Goal: Task Accomplishment & Management: Use online tool/utility

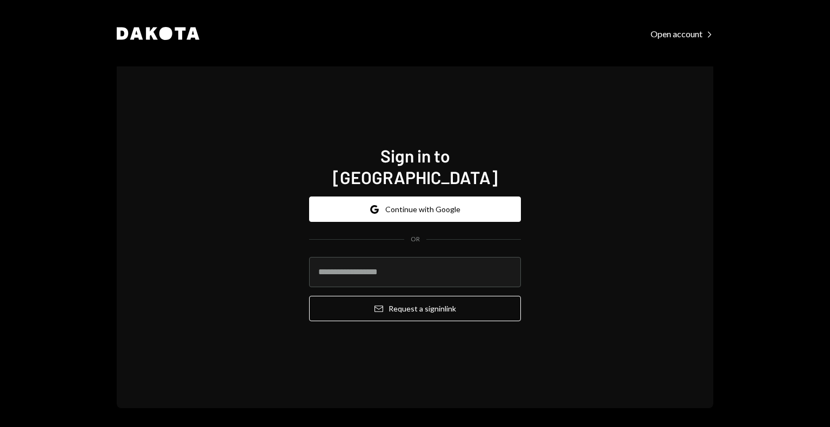
type input "**********"
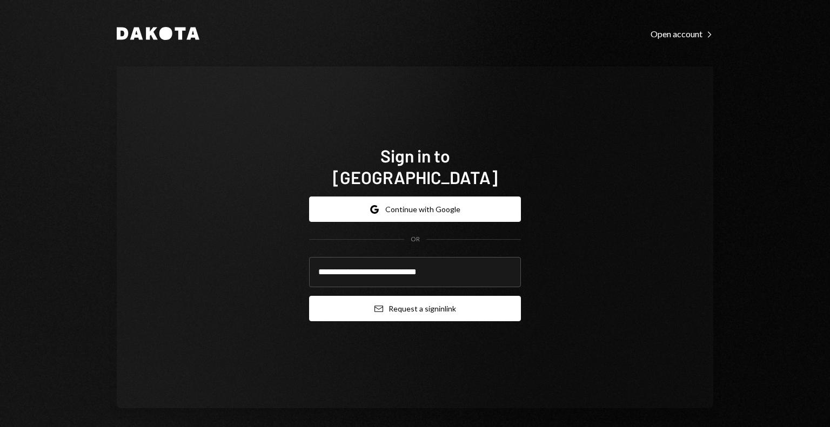
click at [389, 297] on button "Email Request a sign in link" at bounding box center [415, 308] width 212 height 25
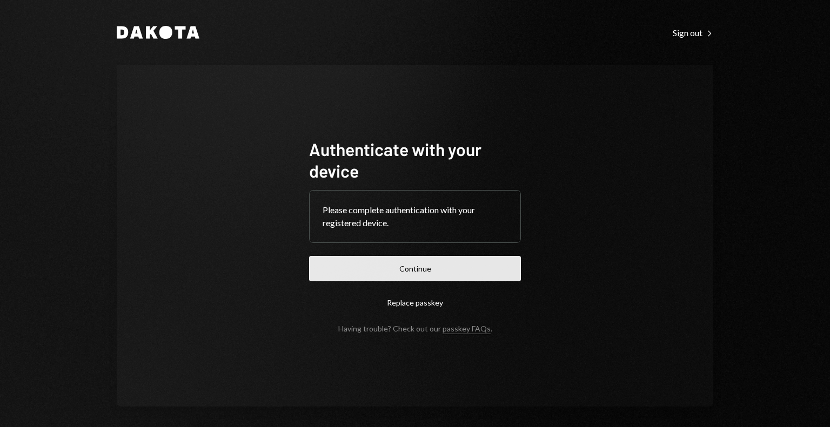
click at [452, 279] on button "Continue" at bounding box center [415, 268] width 212 height 25
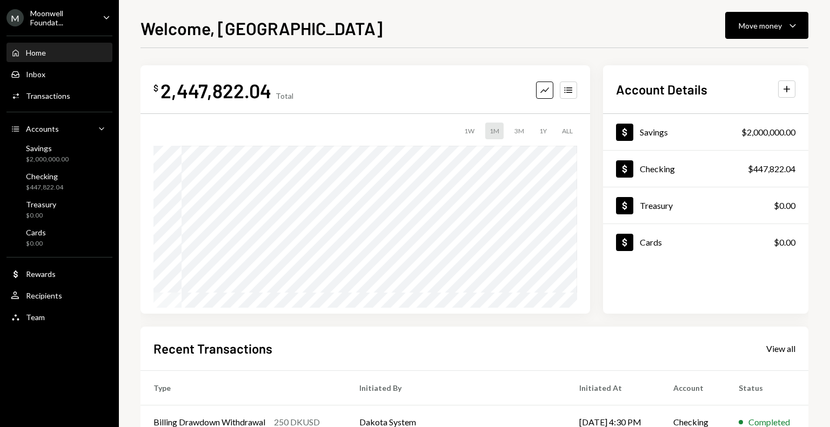
click at [52, 20] on div "Moonwell Foundat..." at bounding box center [62, 18] width 64 height 18
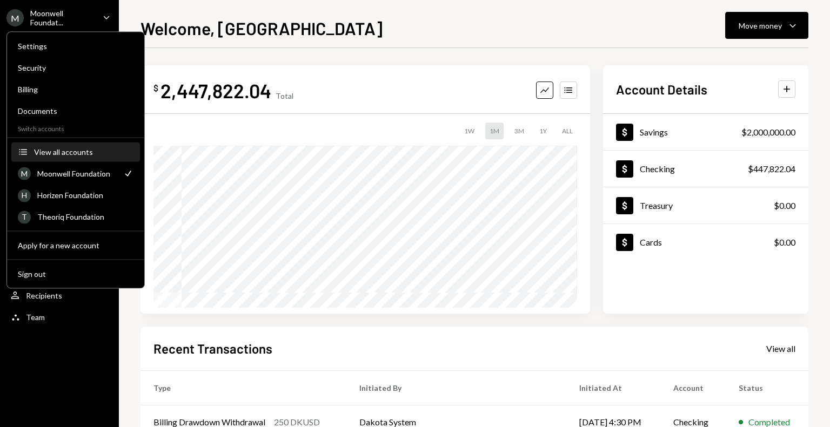
click at [62, 155] on button "Accounts View all accounts" at bounding box center [75, 152] width 129 height 19
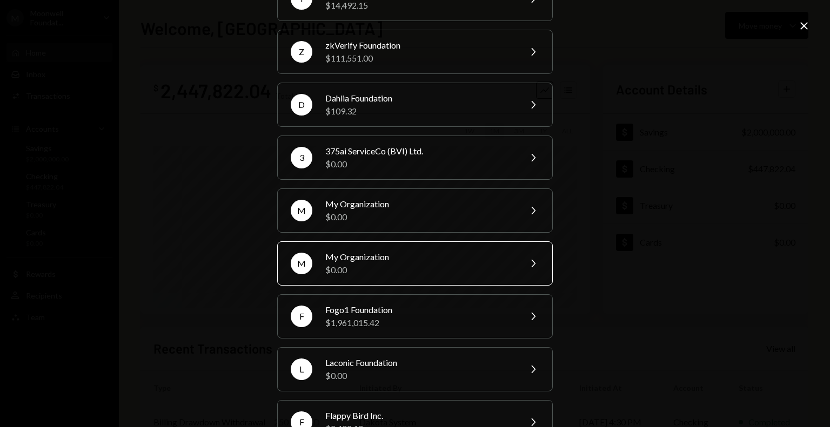
scroll to position [207, 0]
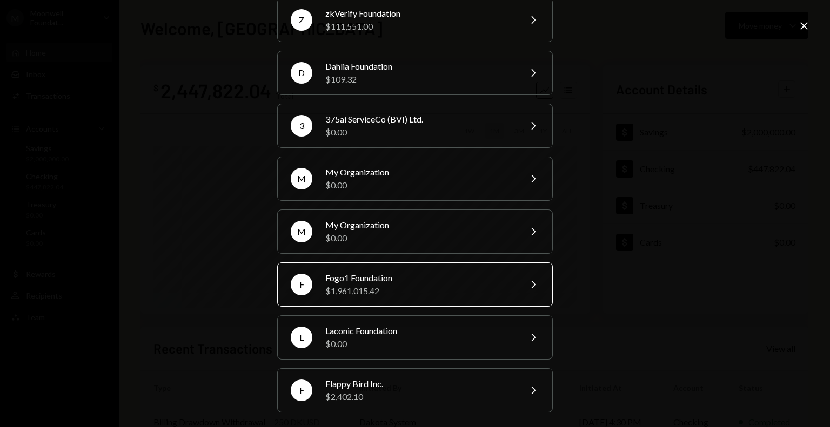
click at [363, 272] on div "Fogo1 Foundation" at bounding box center [419, 278] width 188 height 13
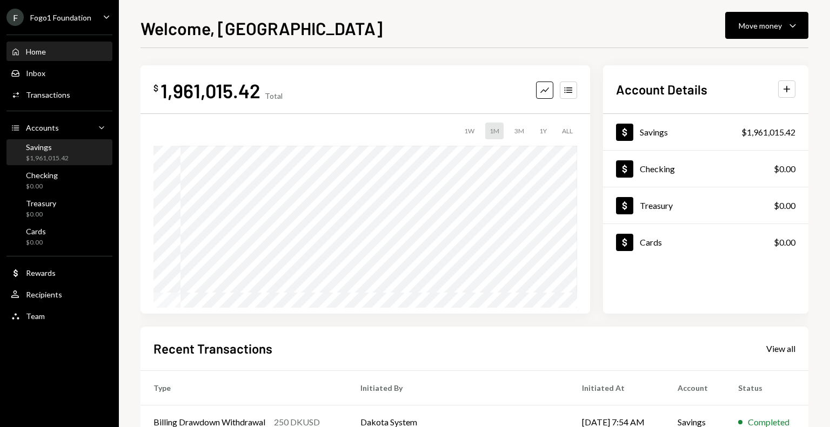
click at [52, 155] on div "$1,961,015.42" at bounding box center [47, 158] width 43 height 9
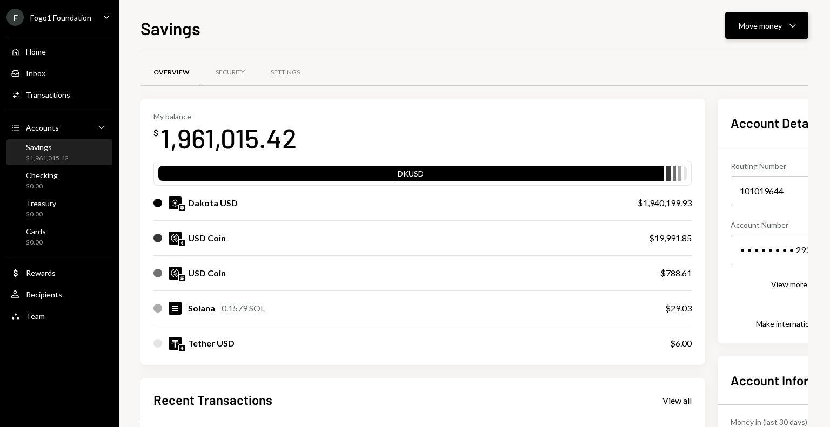
click at [748, 30] on div "Move money" at bounding box center [760, 25] width 43 height 11
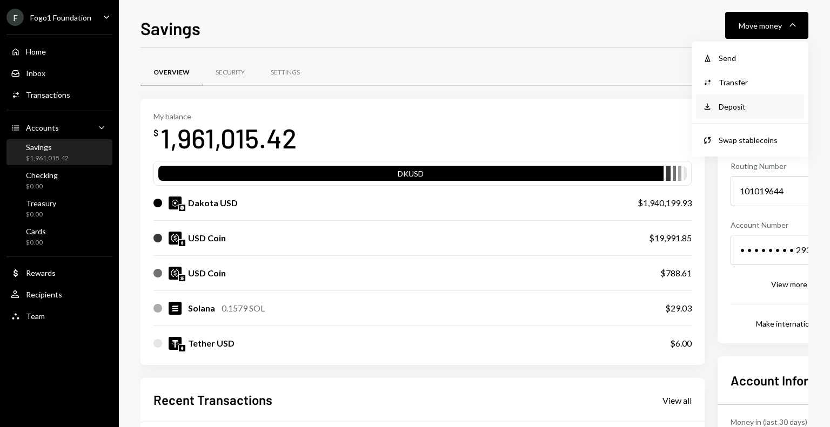
click at [733, 104] on div "Deposit" at bounding box center [758, 106] width 79 height 11
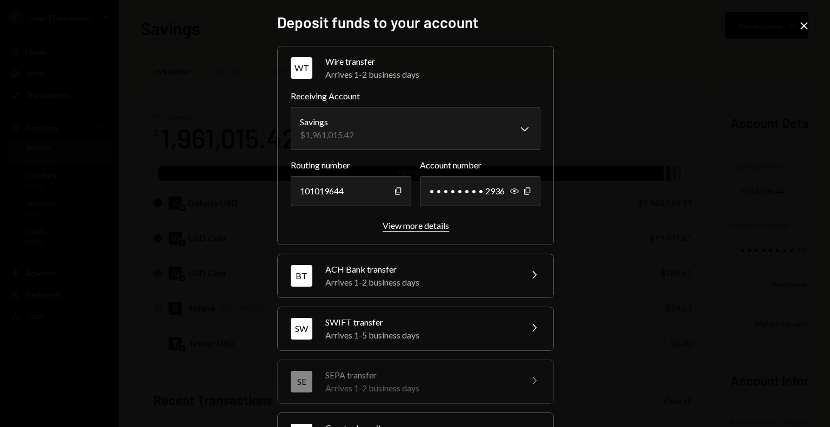
click at [417, 230] on div "View more details" at bounding box center [416, 225] width 66 height 10
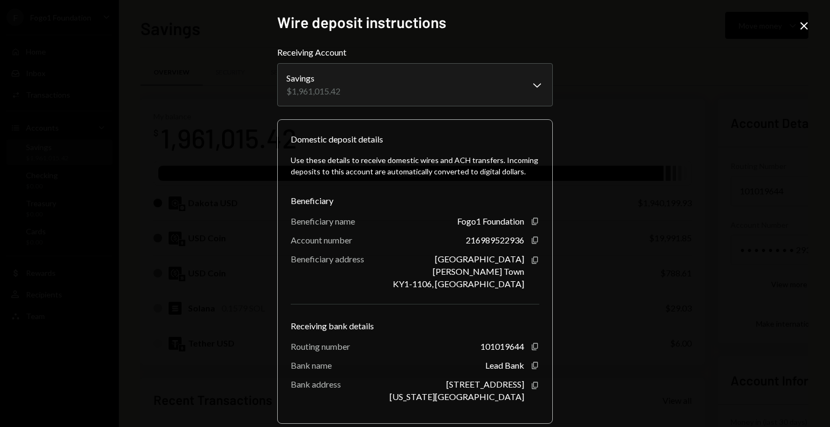
scroll to position [52, 0]
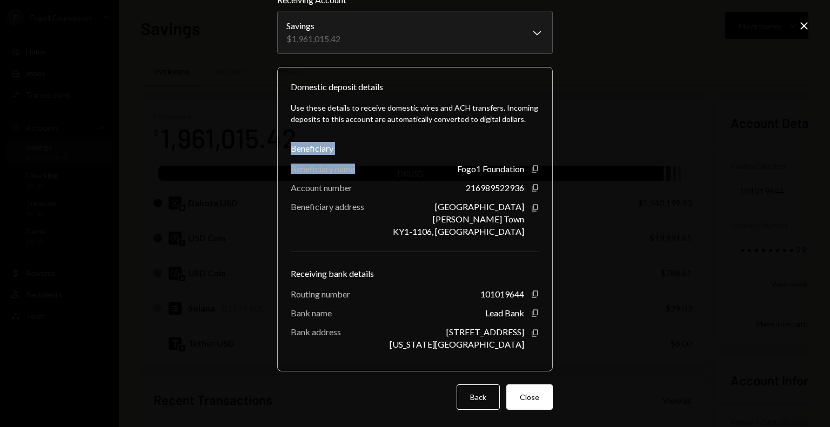
drag, startPoint x: 290, startPoint y: 149, endPoint x: 359, endPoint y: 171, distance: 72.8
click at [359, 171] on div "Use these details to receive domestic wires and ACH transfers. Incoming deposit…" at bounding box center [415, 225] width 249 height 265
click at [311, 167] on div "Beneficiary name" at bounding box center [323, 169] width 64 height 10
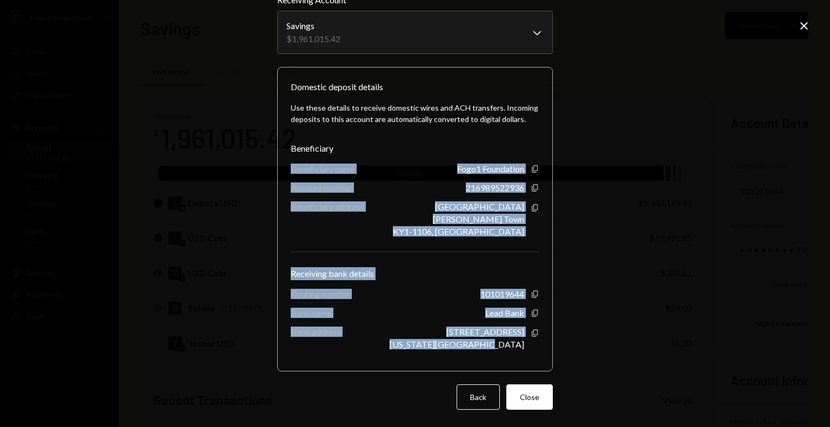
drag, startPoint x: 287, startPoint y: 170, endPoint x: 518, endPoint y: 346, distance: 289.9
click at [518, 346] on div "Use these details to receive domestic wires and ACH transfers. Incoming deposit…" at bounding box center [415, 225] width 249 height 265
click at [509, 340] on div "[US_STATE][GEOGRAPHIC_DATA]" at bounding box center [457, 344] width 135 height 10
drag, startPoint x: 287, startPoint y: 149, endPoint x: 525, endPoint y: 357, distance: 315.5
click at [525, 357] on div "Use these details to receive domestic wires and ACH transfers. Incoming deposit…" at bounding box center [415, 225] width 249 height 265
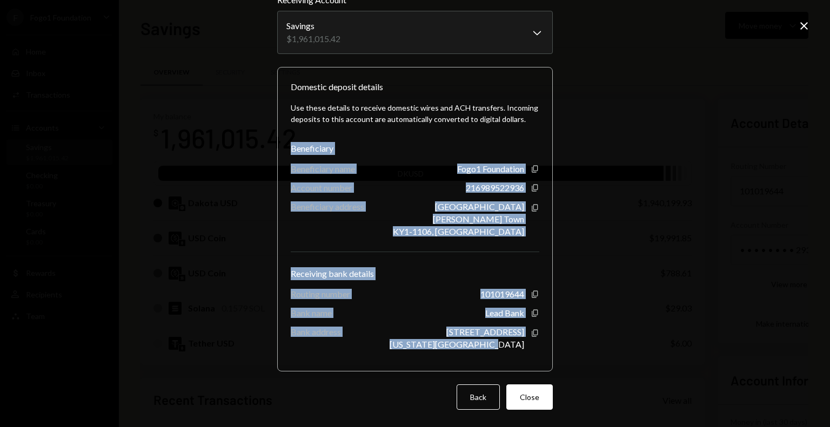
copy div "Beneficiary Beneficiary name Fogo1 Foundation Copy Account number 216989522936 …"
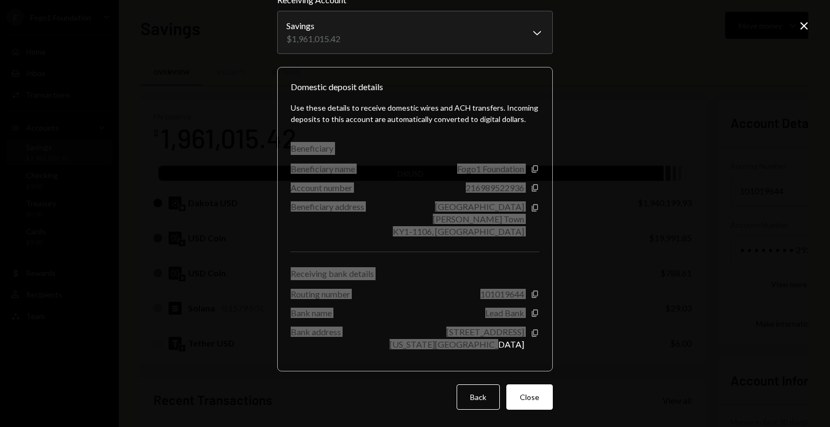
click at [44, 224] on div "**********" at bounding box center [415, 213] width 830 height 427
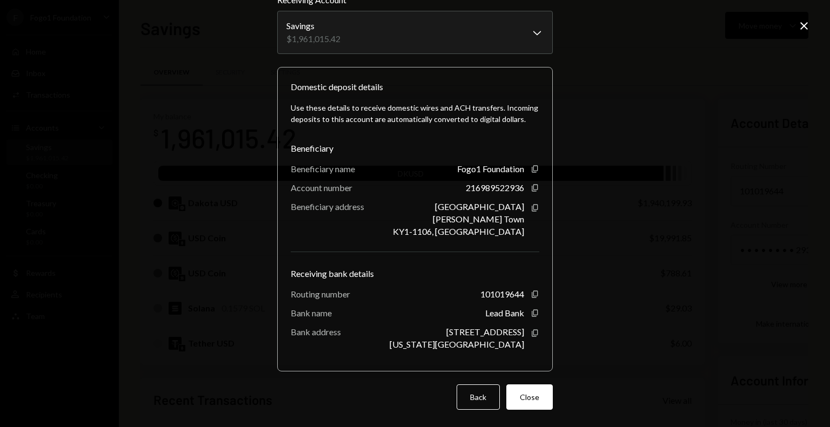
click at [800, 22] on icon "Close" at bounding box center [803, 25] width 13 height 13
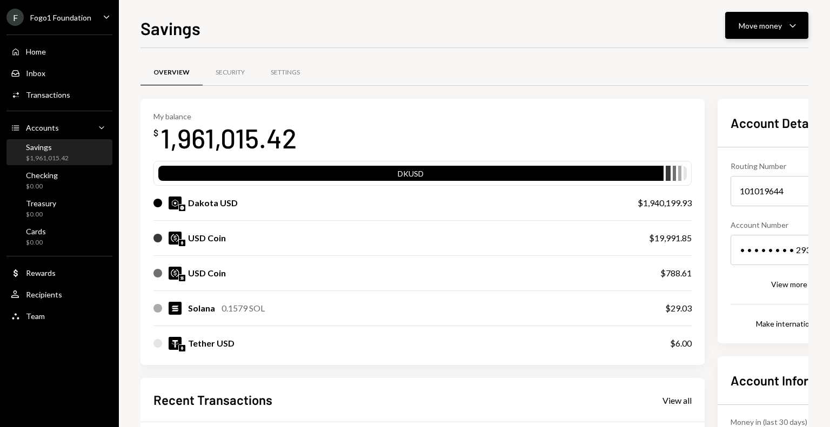
click at [753, 25] on div "Move money" at bounding box center [760, 25] width 43 height 11
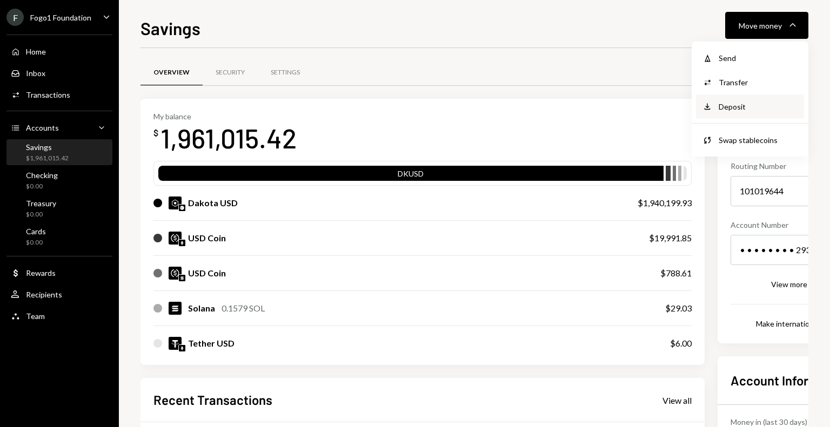
click at [736, 108] on div "Deposit" at bounding box center [758, 106] width 79 height 11
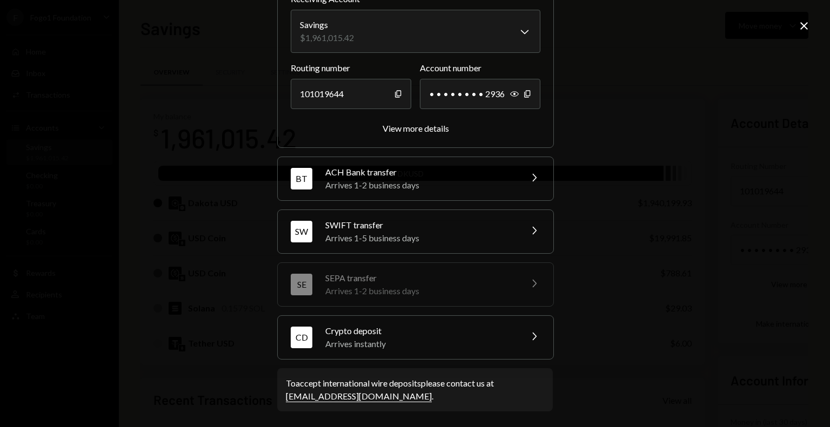
click at [371, 325] on div "Crypto deposit" at bounding box center [419, 331] width 189 height 13
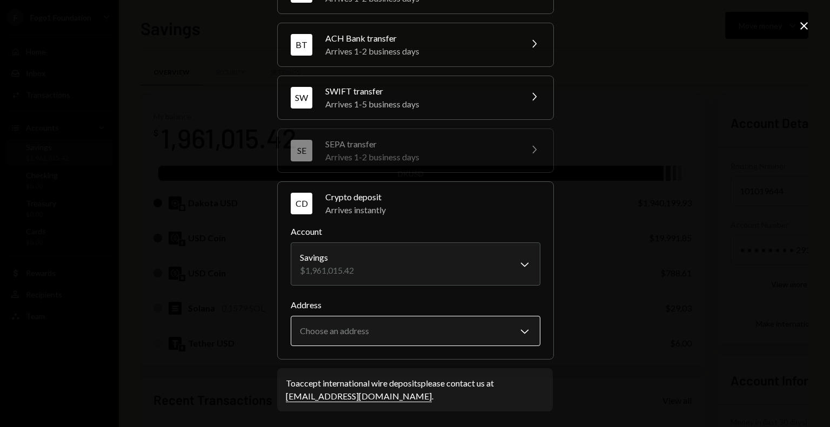
click at [366, 328] on body "F Fogo1 Foundation Caret Down Home Home Inbox Inbox Activities Transactions Acc…" at bounding box center [415, 213] width 830 height 427
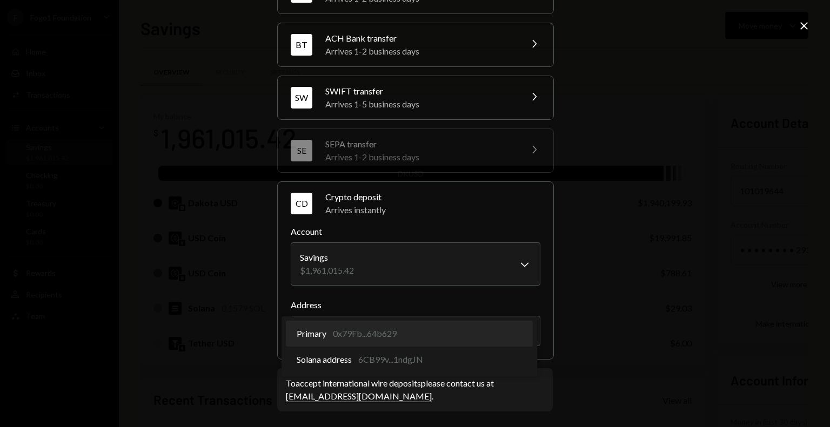
select select "**********"
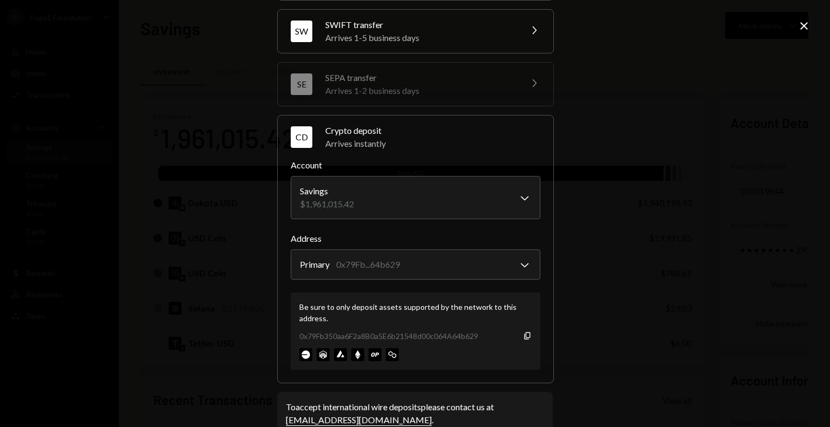
scroll to position [166, 0]
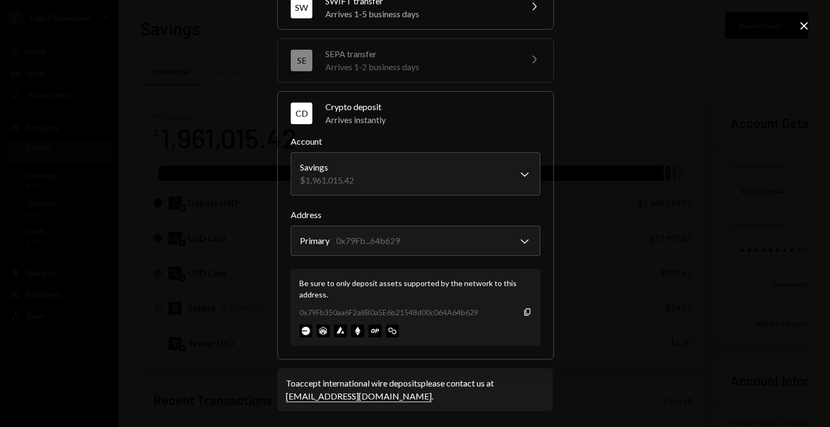
click at [311, 308] on div "0x79Fb350aa6F2a8B0a5E6b21548d00c064A64b629" at bounding box center [388, 312] width 179 height 11
click at [524, 309] on icon "button" at bounding box center [527, 311] width 6 height 7
drag, startPoint x: 282, startPoint y: 307, endPoint x: 492, endPoint y: 320, distance: 210.0
click at [492, 320] on div "**********" at bounding box center [415, 225] width 277 height 269
click at [804, 25] on icon at bounding box center [804, 26] width 8 height 8
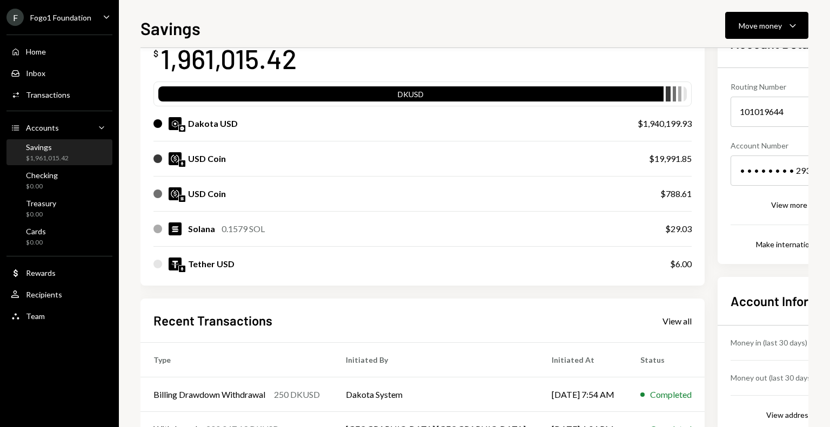
scroll to position [54, 0]
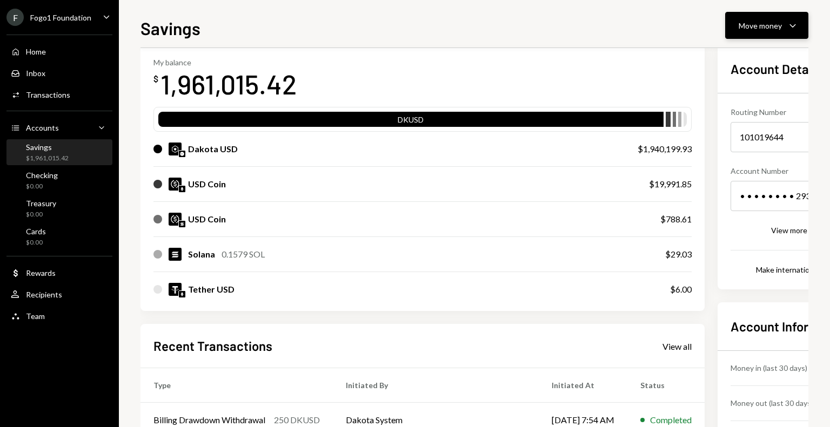
click at [744, 33] on button "Move money Caret Down" at bounding box center [766, 25] width 83 height 27
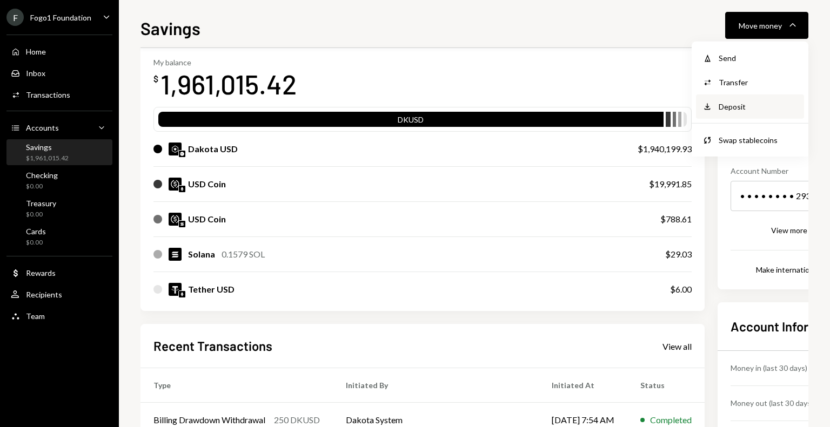
click at [732, 109] on div "Deposit" at bounding box center [758, 106] width 79 height 11
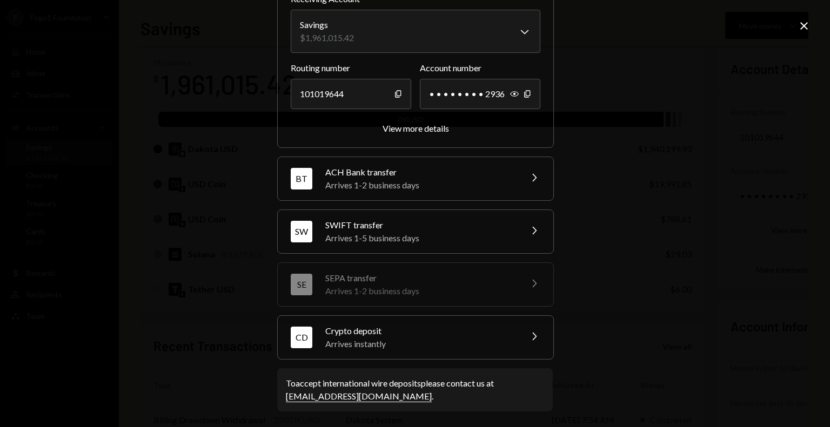
click at [365, 340] on div "Arrives instantly" at bounding box center [419, 344] width 189 height 13
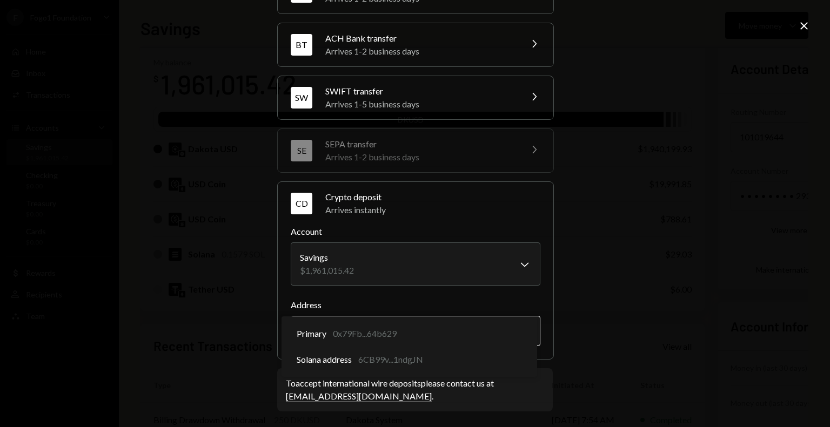
click at [356, 329] on body "F Fogo1 Foundation Caret Down Home Home Inbox Inbox Activities Transactions Acc…" at bounding box center [415, 213] width 830 height 427
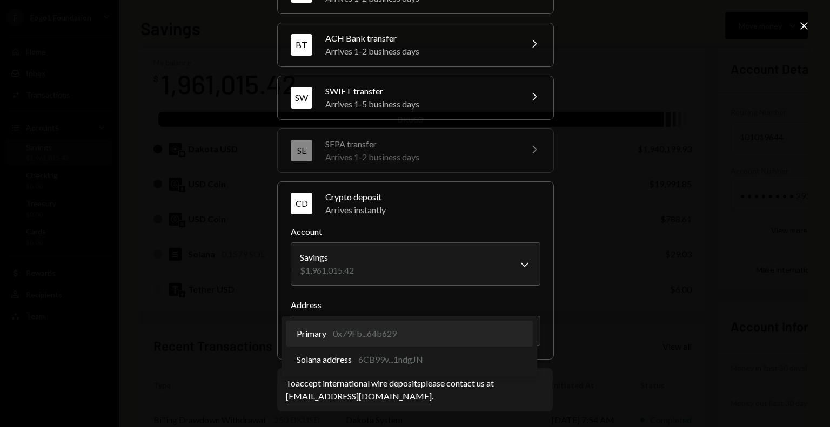
select select "**********"
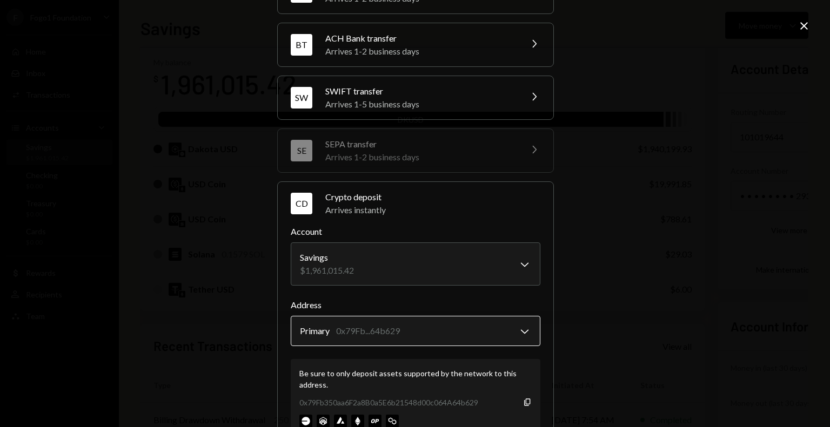
scroll to position [166, 0]
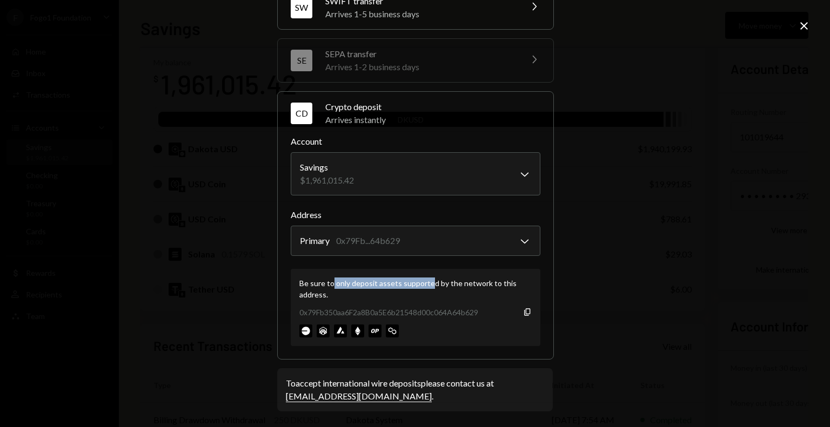
drag, startPoint x: 330, startPoint y: 283, endPoint x: 426, endPoint y: 281, distance: 96.2
click at [426, 281] on div "Be sure to only deposit assets supported by the network to this address." at bounding box center [415, 289] width 232 height 23
click at [303, 295] on div "Be sure to only deposit assets supported by the network to this address." at bounding box center [415, 289] width 232 height 23
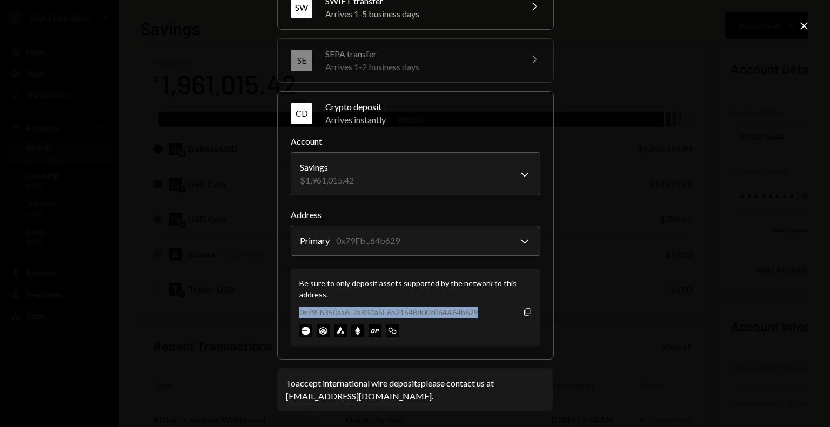
drag, startPoint x: 294, startPoint y: 312, endPoint x: 488, endPoint y: 312, distance: 193.4
click at [488, 312] on div "Be sure to only deposit assets supported by the network to this address. 0x79Fb…" at bounding box center [416, 307] width 250 height 77
